Goal: Task Accomplishment & Management: Manage account settings

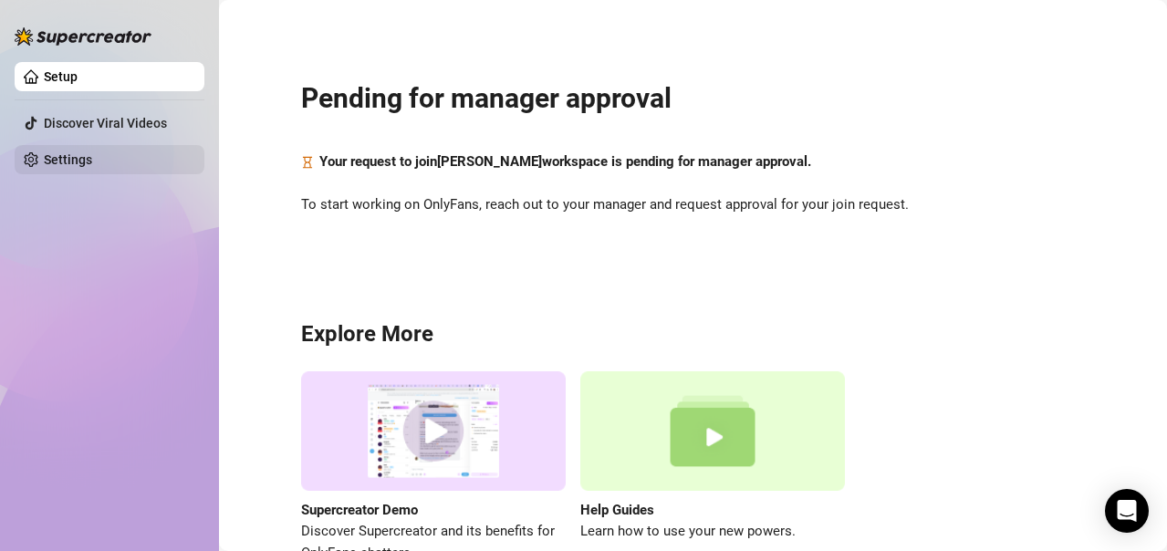
drag, startPoint x: 106, startPoint y: 150, endPoint x: 132, endPoint y: 157, distance: 27.4
click at [92, 152] on link "Settings" at bounding box center [68, 159] width 48 height 15
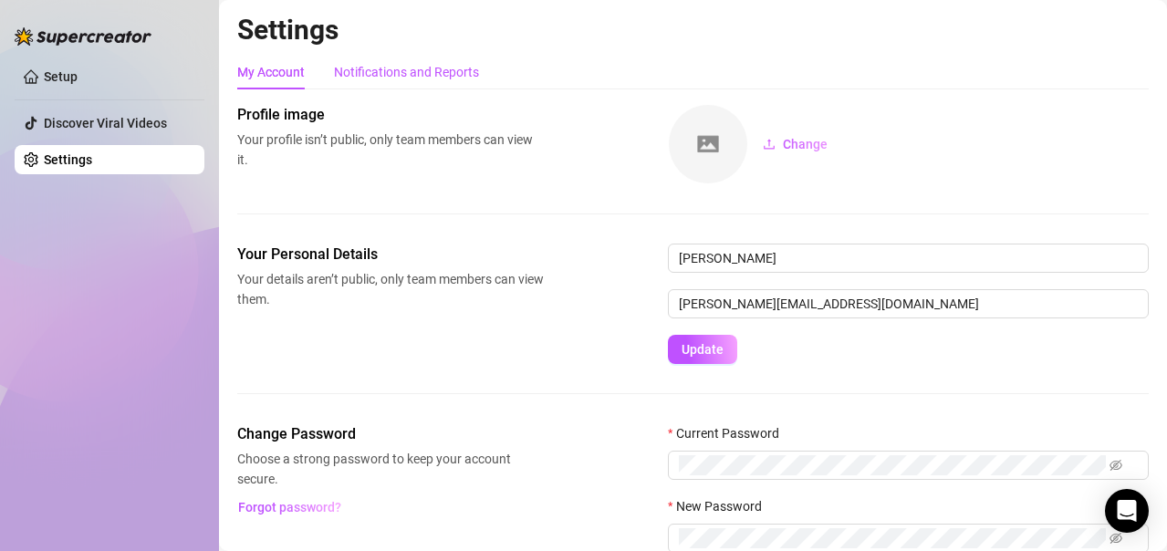
click at [409, 73] on div "Notifications and Reports" at bounding box center [406, 72] width 145 height 20
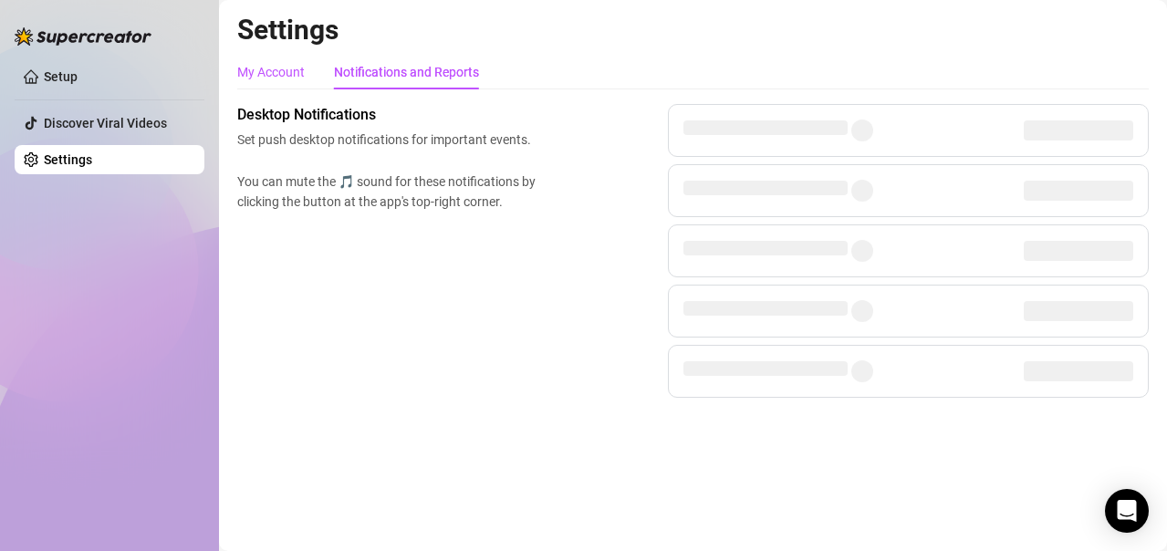
click at [257, 71] on div "My Account" at bounding box center [271, 72] width 68 height 20
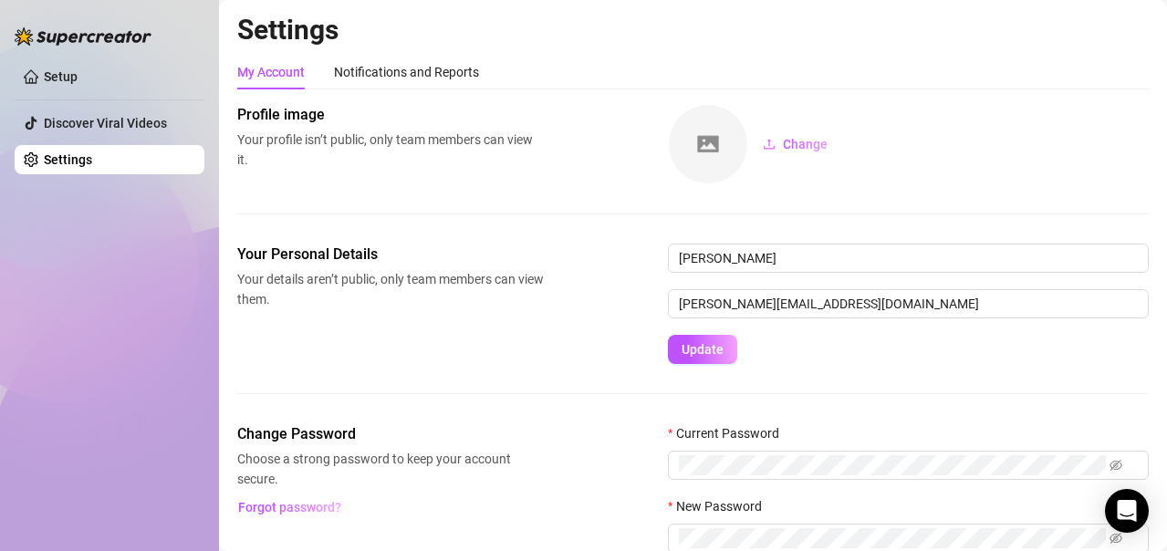
click at [565, 332] on div "Your Personal Details Your details aren’t public, only team members can view th…" at bounding box center [692, 304] width 911 height 120
click at [1089, 67] on div "My Account Notifications and Reports" at bounding box center [692, 72] width 911 height 35
click at [642, 79] on div "My Account Notifications and Reports" at bounding box center [692, 72] width 911 height 35
click at [717, 344] on span "Update" at bounding box center [702, 349] width 42 height 15
click at [421, 75] on div "Notifications and Reports" at bounding box center [406, 72] width 145 height 20
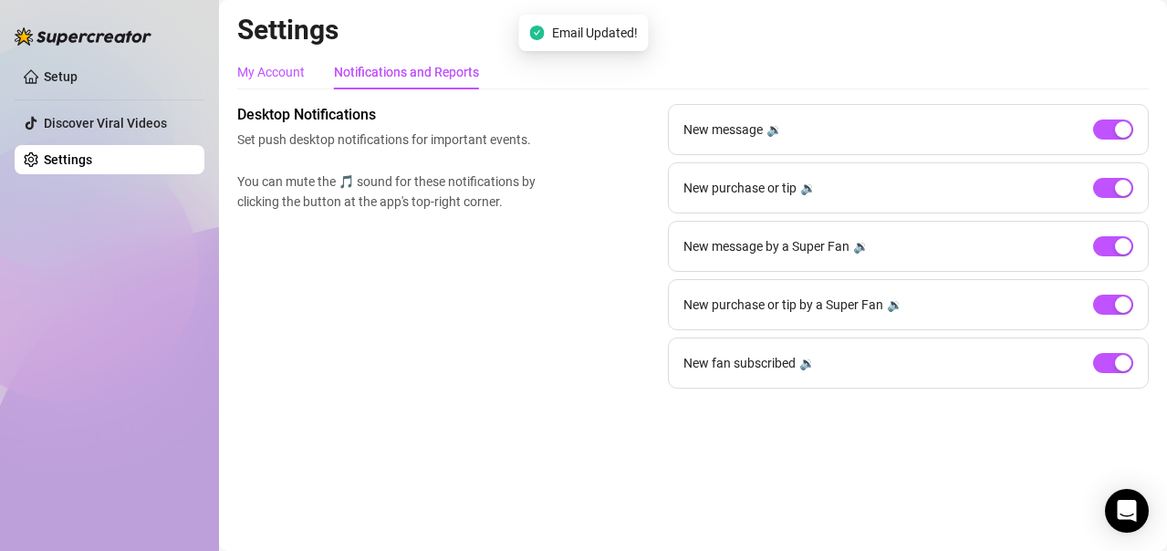
click at [273, 76] on div "My Account" at bounding box center [271, 72] width 68 height 20
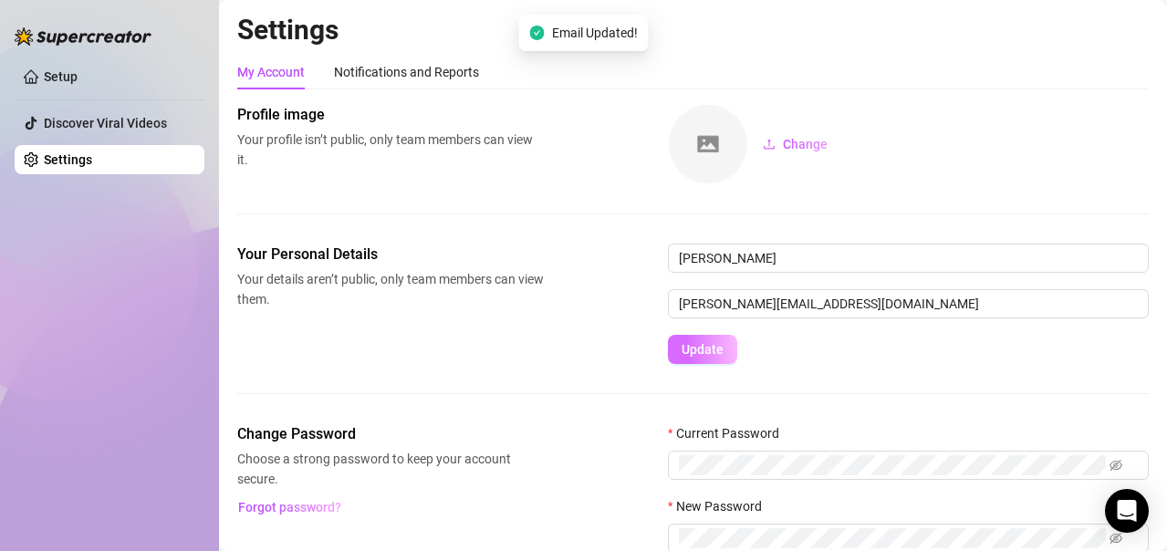
click at [718, 359] on button "Update" at bounding box center [702, 349] width 69 height 29
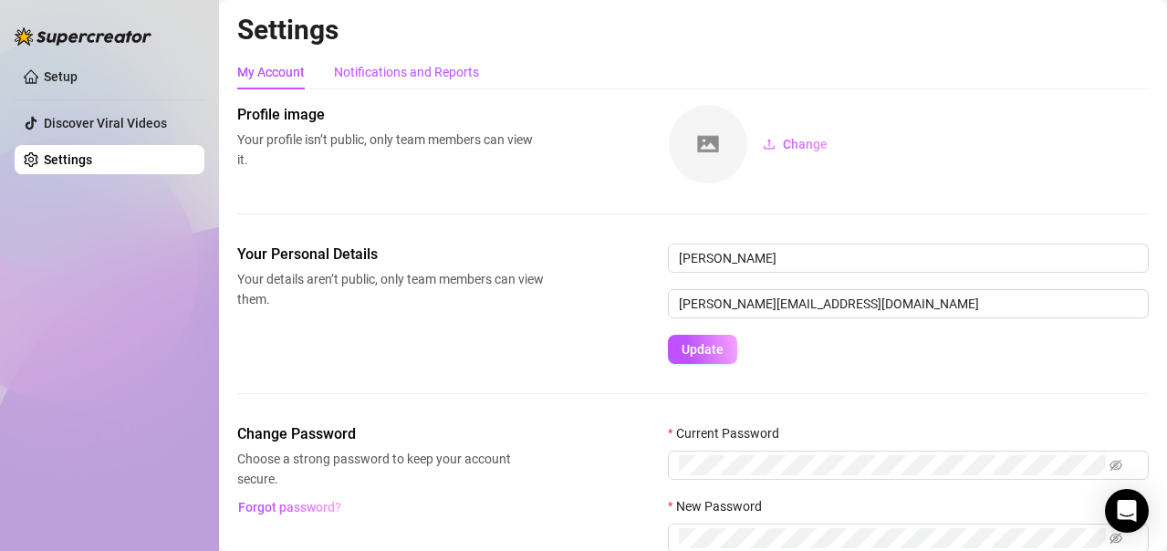
click at [419, 69] on div "Notifications and Reports" at bounding box center [406, 72] width 145 height 20
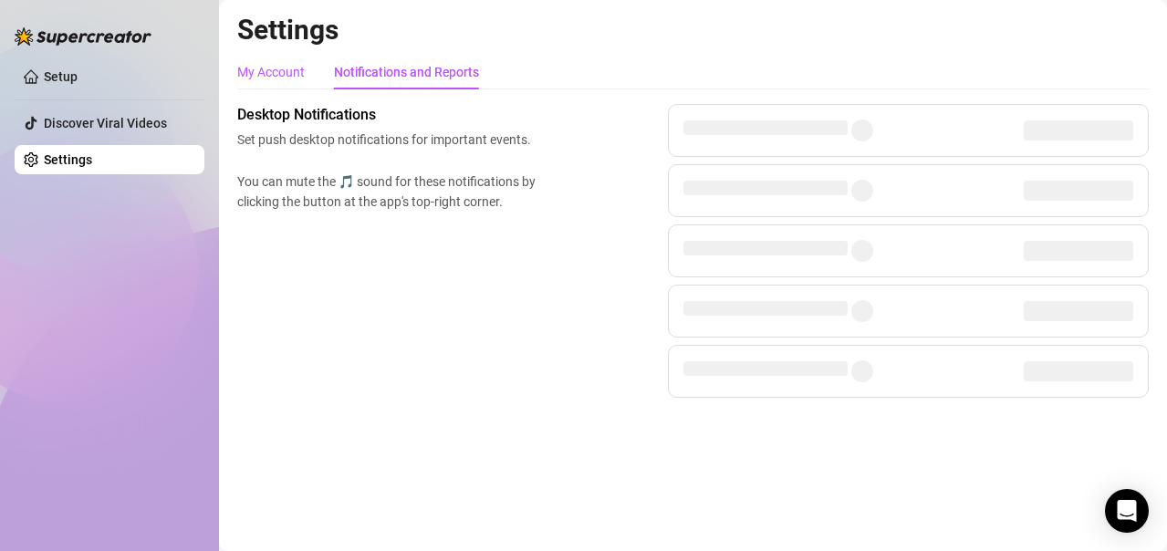
click at [262, 64] on div "My Account" at bounding box center [271, 72] width 68 height 20
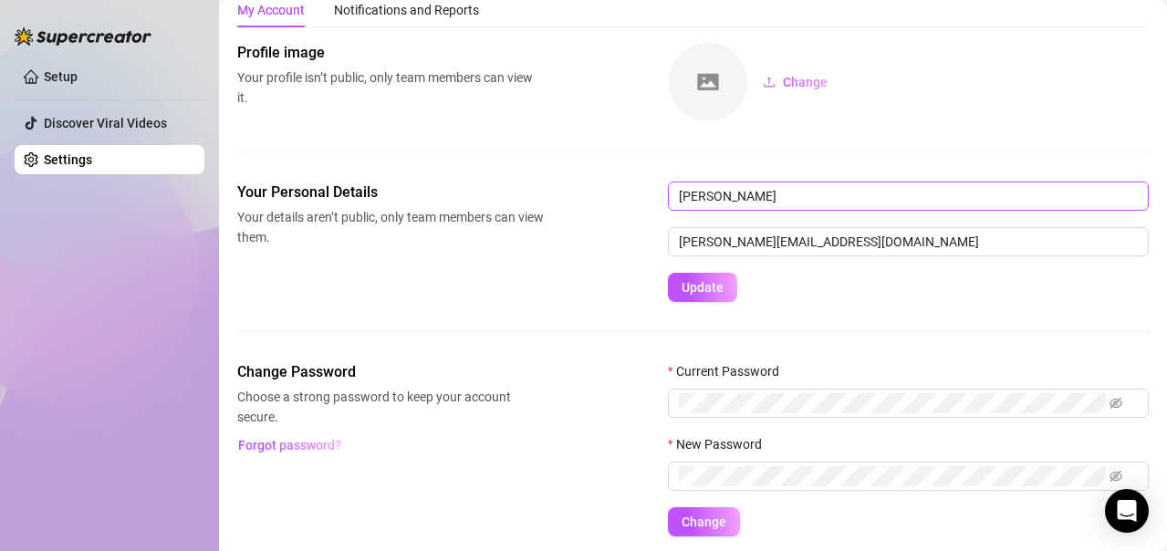
scroll to position [126, 0]
